Goal: Register for event/course

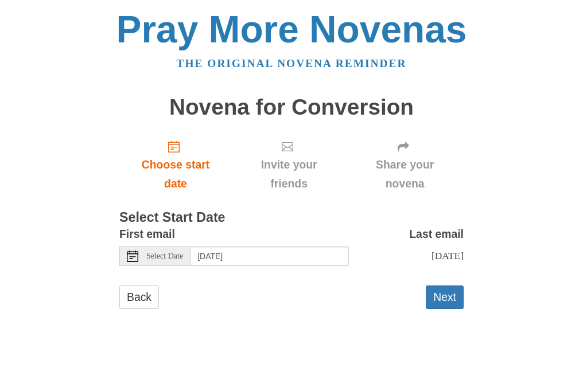
click at [183, 255] on span "Select Date" at bounding box center [164, 256] width 37 height 8
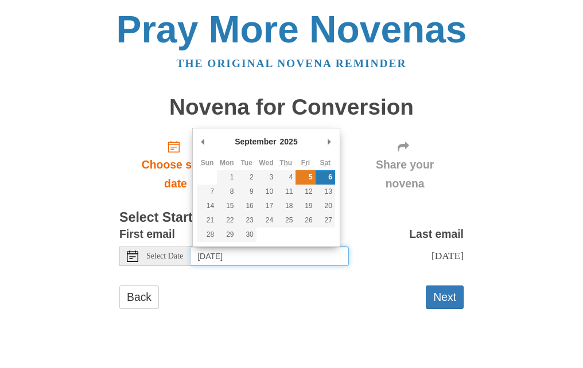
type input "[DATE]"
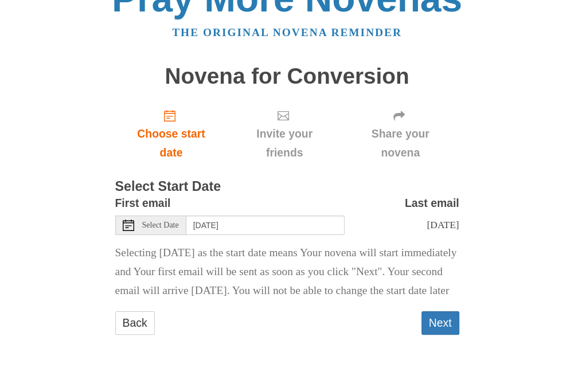
scroll to position [60, 0]
click at [439, 326] on button "Next" at bounding box center [441, 323] width 38 height 24
